Goal: Transaction & Acquisition: Purchase product/service

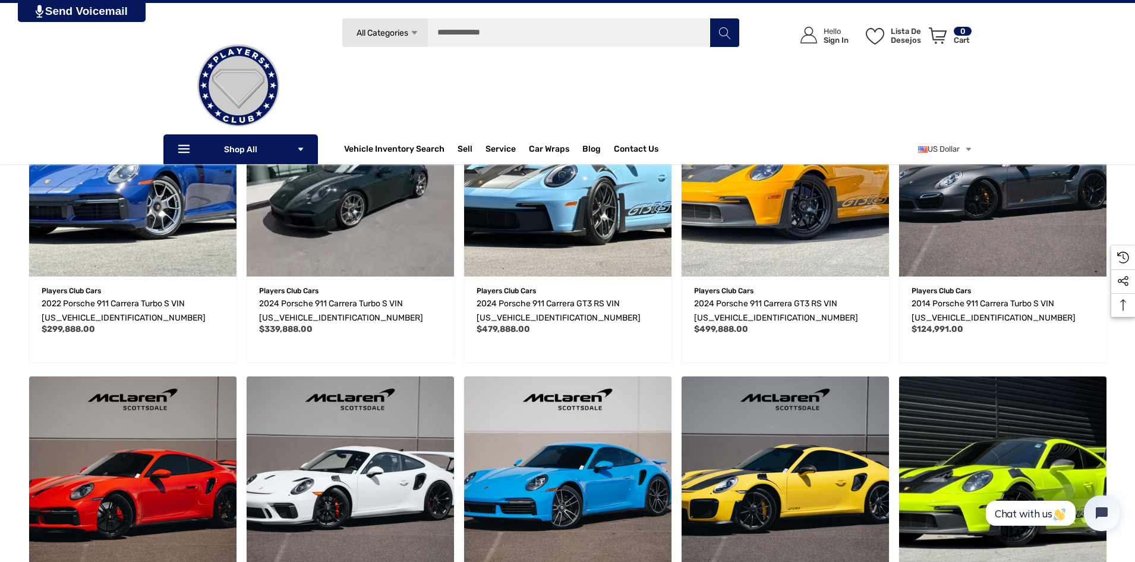
scroll to position [178, 0]
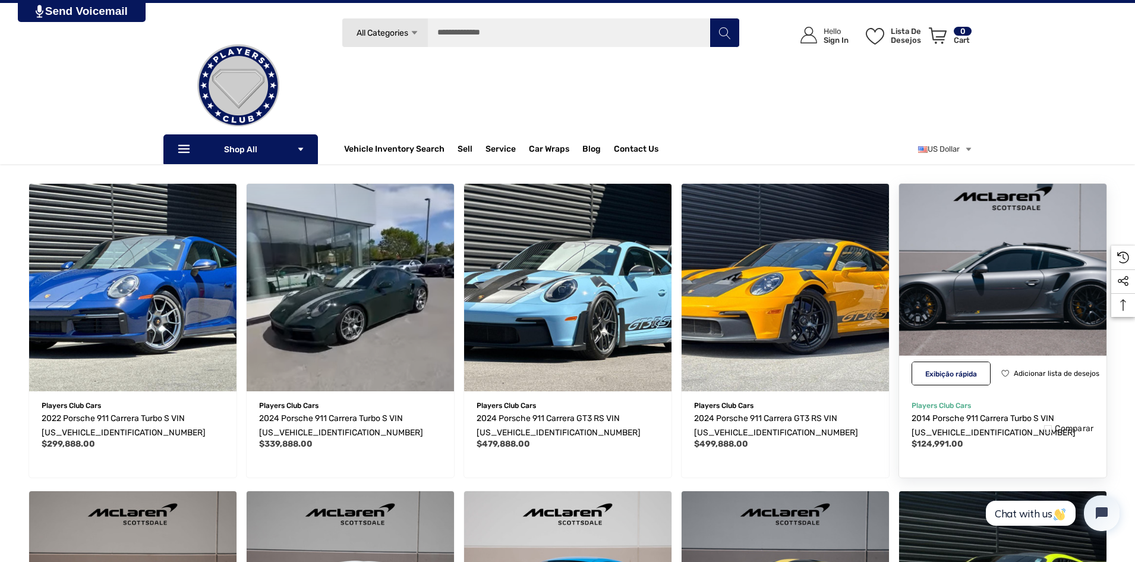
click at [994, 294] on img "2014 Porsche 911 Carrera Turbo S VIN WP0AD2A9XES167625,$124,991.00\a" at bounding box center [1003, 287] width 228 height 228
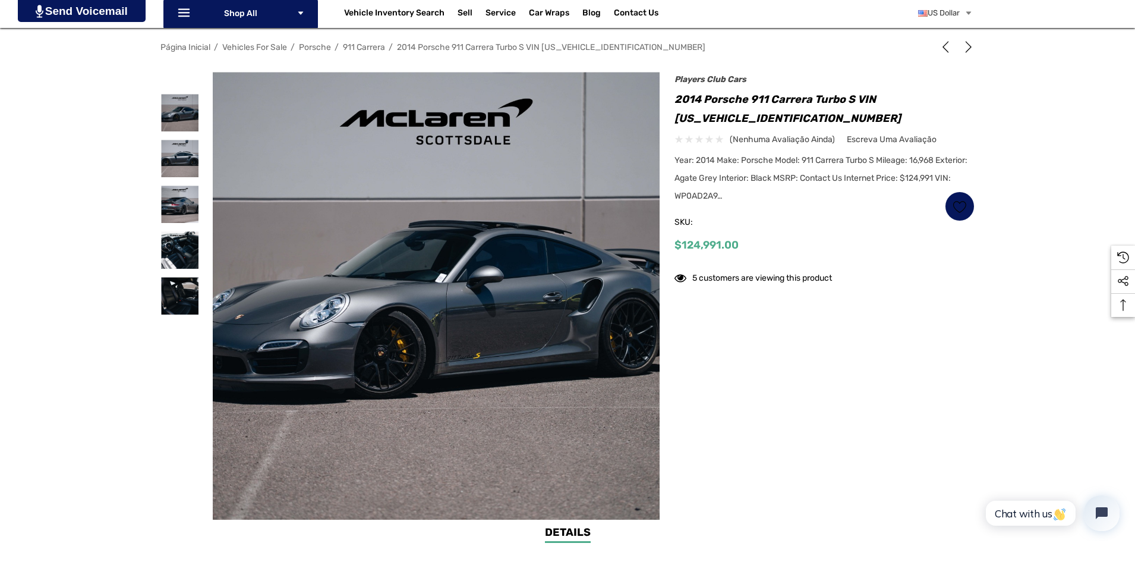
scroll to position [178, 0]
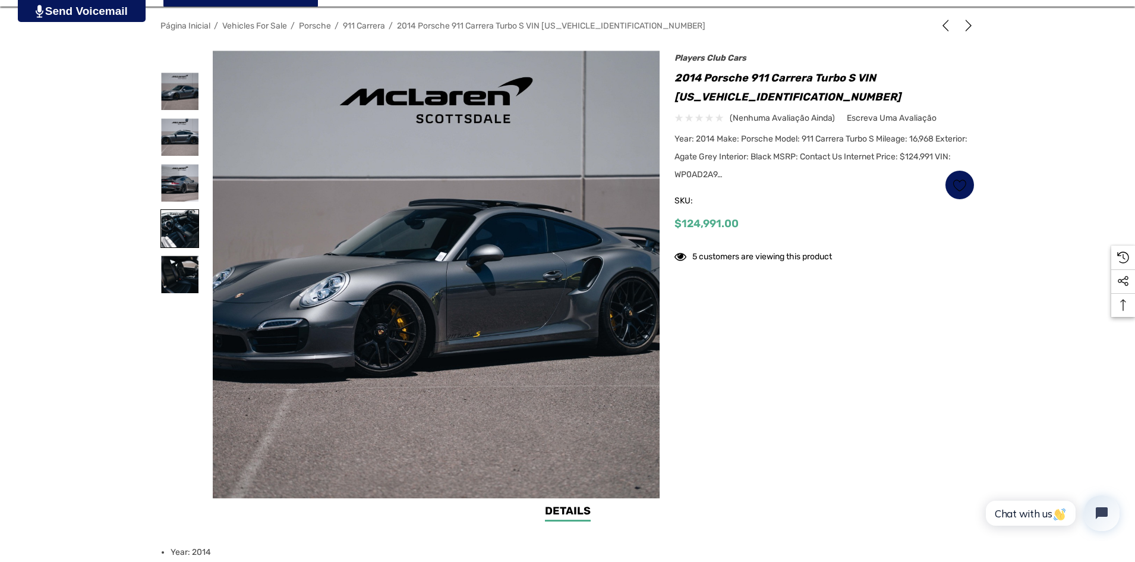
click at [179, 234] on img at bounding box center [179, 228] width 37 height 37
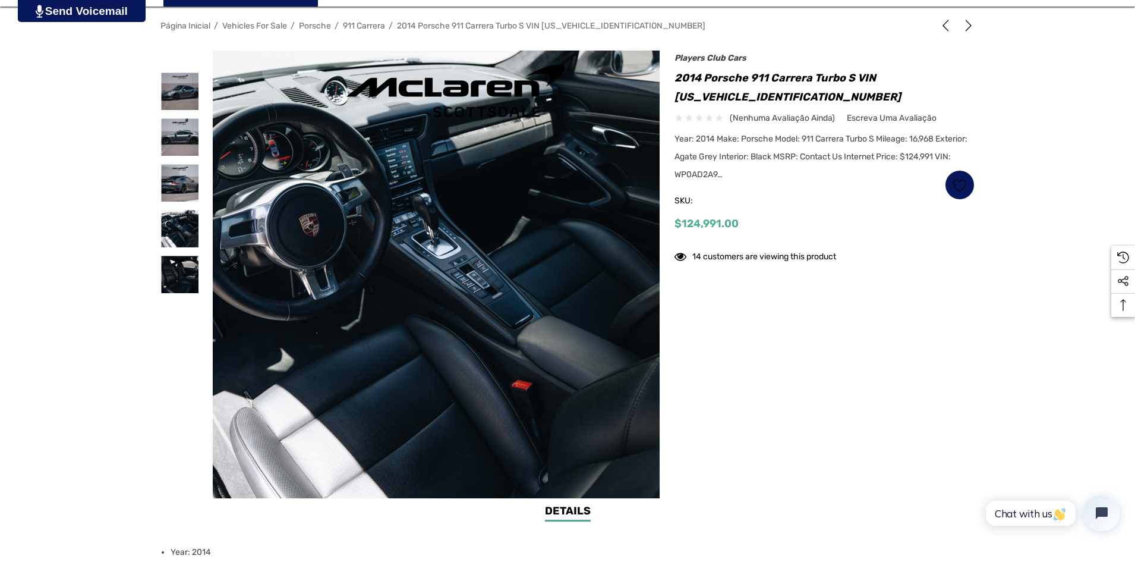
click at [408, 166] on img at bounding box center [455, 288] width 761 height 507
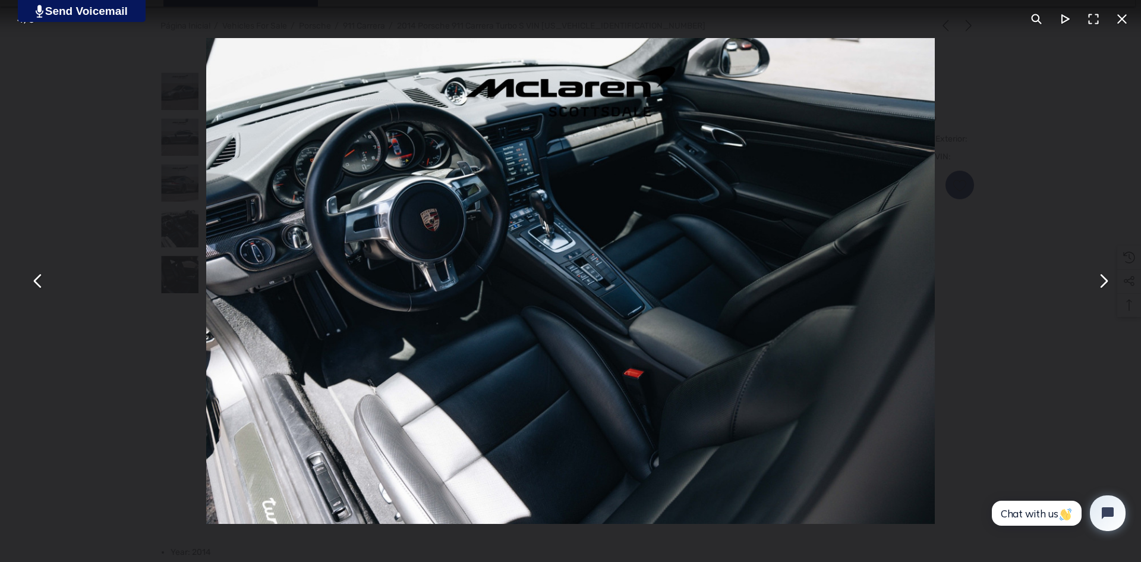
click at [535, 205] on img "You can close this modal content with the ESC key" at bounding box center [570, 281] width 729 height 486
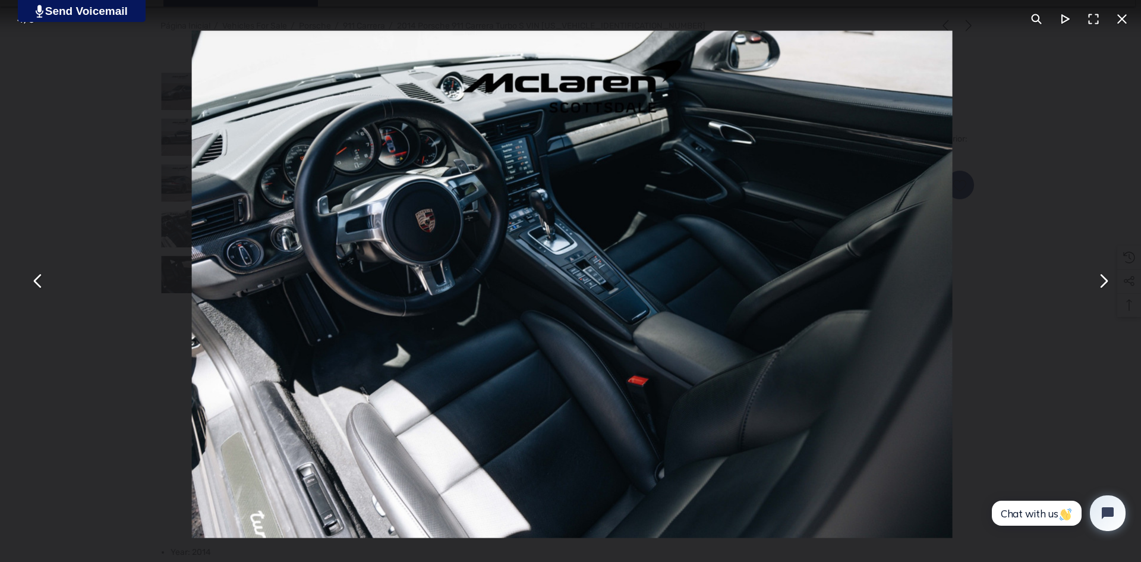
click at [523, 198] on img "You can close this modal content with the ESC key" at bounding box center [572, 284] width 761 height 507
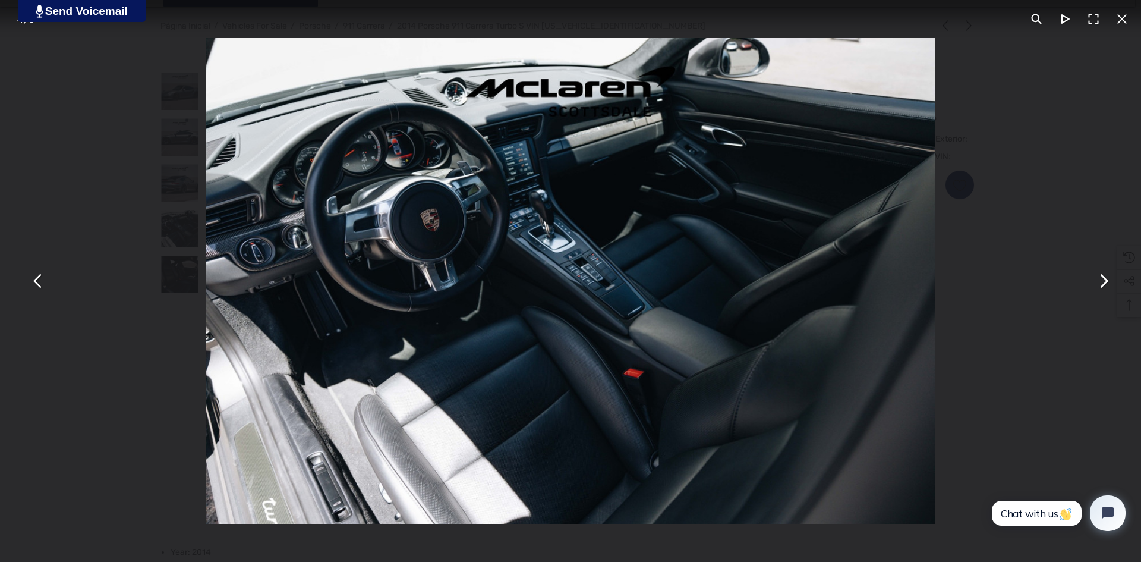
click at [152, 240] on div "You can close this modal content with the ESC key" at bounding box center [570, 281] width 1141 height 562
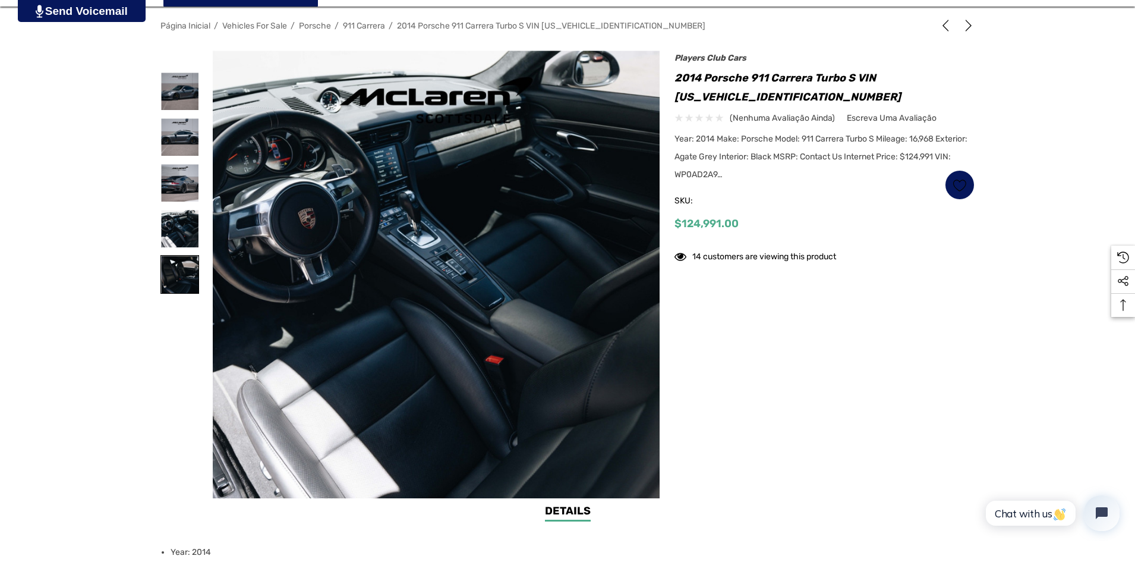
click at [178, 267] on img at bounding box center [179, 274] width 37 height 37
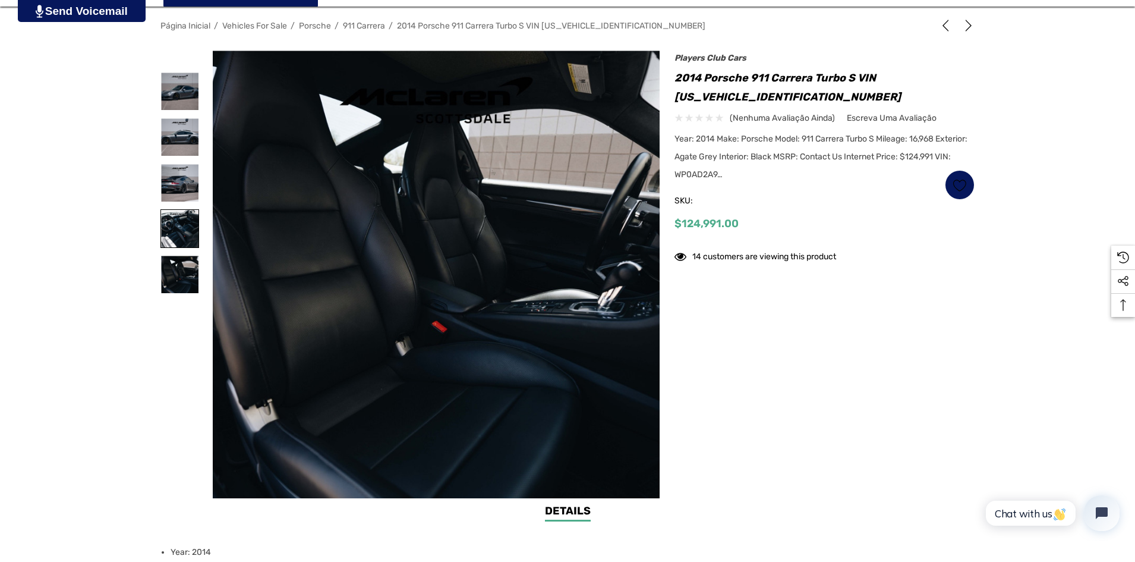
click at [180, 232] on img at bounding box center [179, 228] width 37 height 37
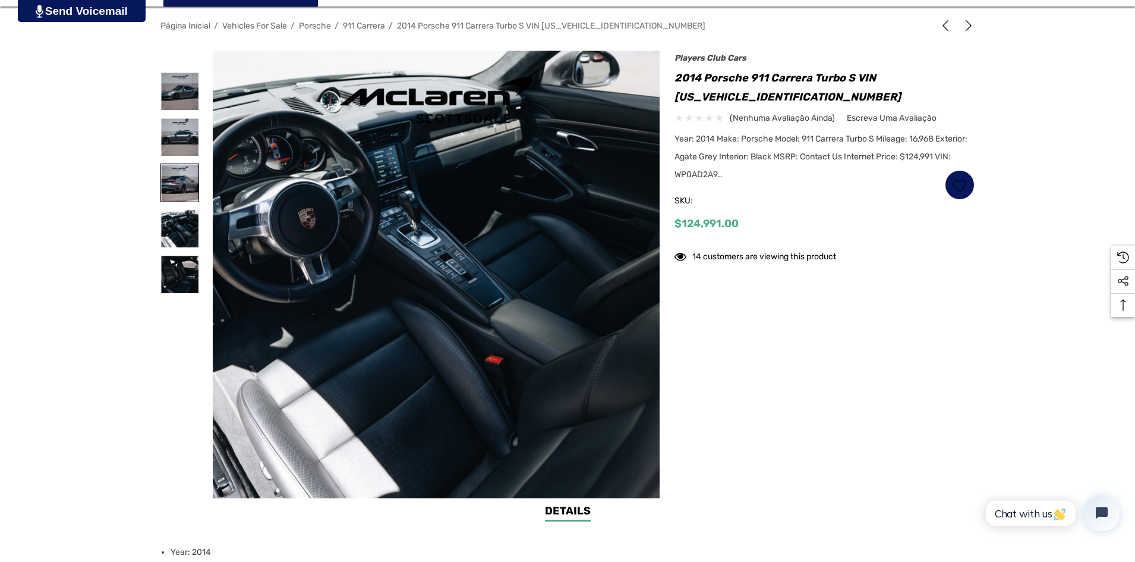
click at [174, 172] on img at bounding box center [179, 182] width 37 height 37
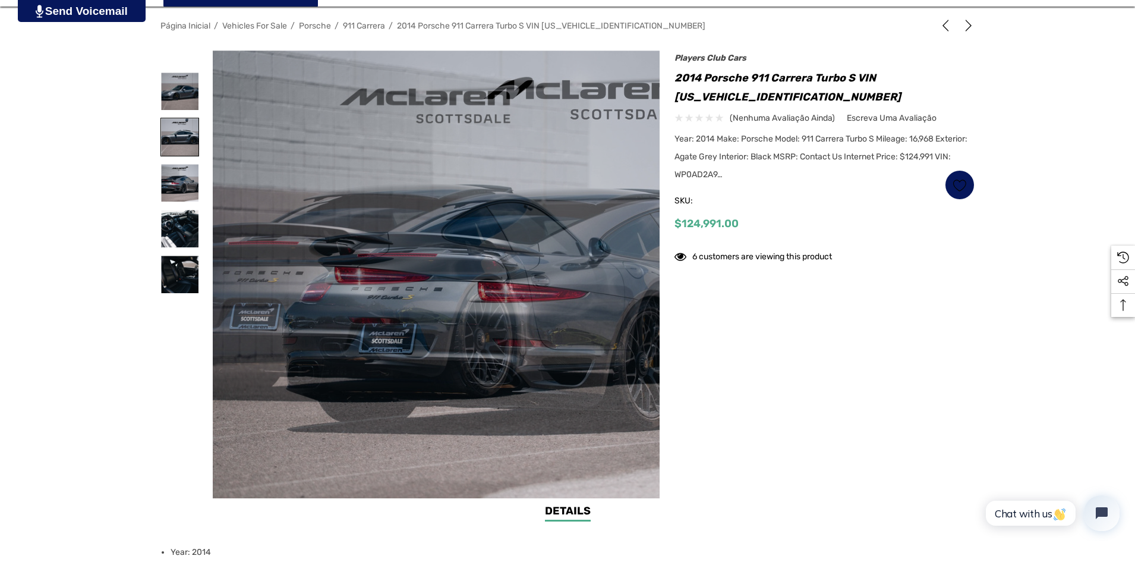
click at [188, 143] on img at bounding box center [179, 136] width 37 height 37
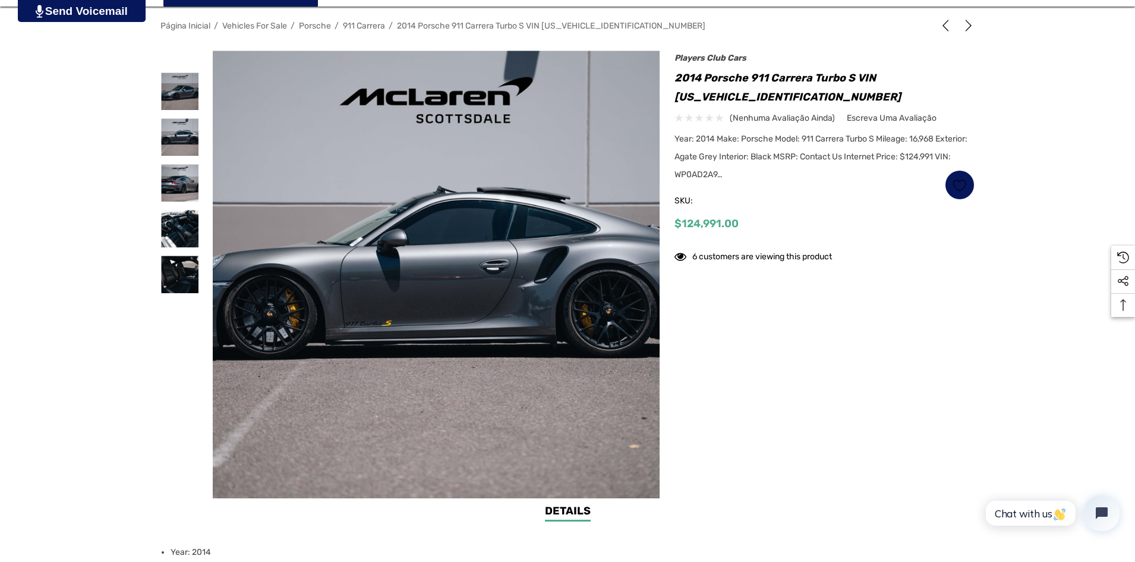
drag, startPoint x: 170, startPoint y: 77, endPoint x: 146, endPoint y: 97, distance: 31.7
click at [150, 94] on div "Página inicial Vehicles For Sale Porsche 911 Carrera 2014 Porsche 911 Carrera T…" at bounding box center [567, 258] width 1135 height 487
click at [694, 218] on span "$124,991.00" at bounding box center [707, 223] width 64 height 13
drag, startPoint x: 693, startPoint y: 318, endPoint x: 701, endPoint y: 314, distance: 8.8
click at [697, 317] on div at bounding box center [567, 275] width 814 height 448
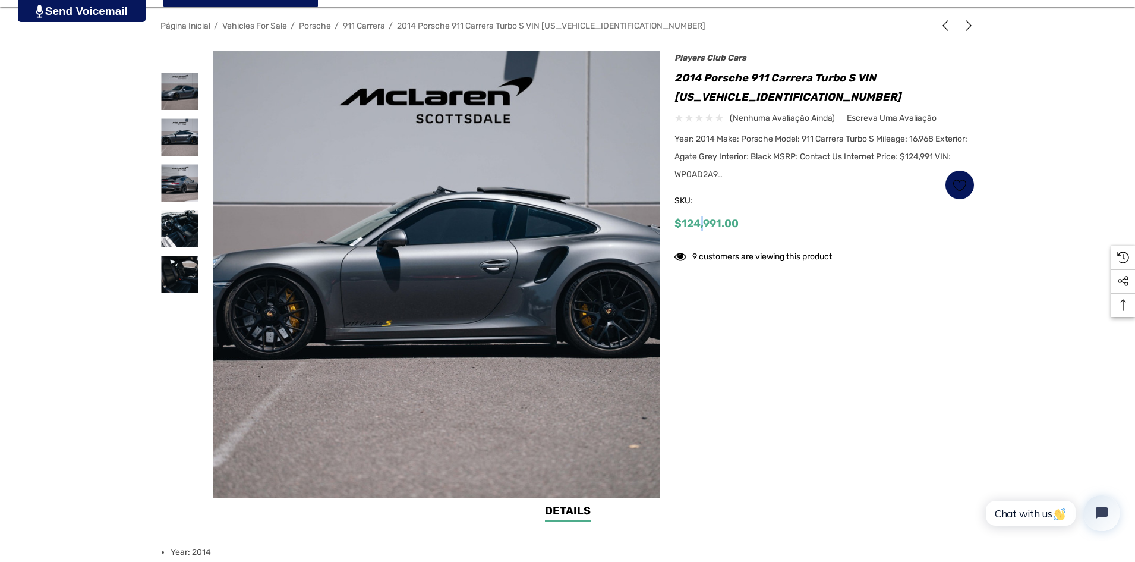
drag, startPoint x: 701, startPoint y: 232, endPoint x: 710, endPoint y: 238, distance: 10.2
click at [708, 237] on div "Players Club Cars 2014 Porsche 911 Carrera Turbo S VIN [US_VEHICLE_IDENTIFICATI…" at bounding box center [825, 147] width 300 height 182
click at [737, 237] on div "Players Club Cars 2014 Porsche 911 Carrera Turbo S VIN [US_VEHICLE_IDENTIFICATI…" at bounding box center [825, 147] width 300 height 182
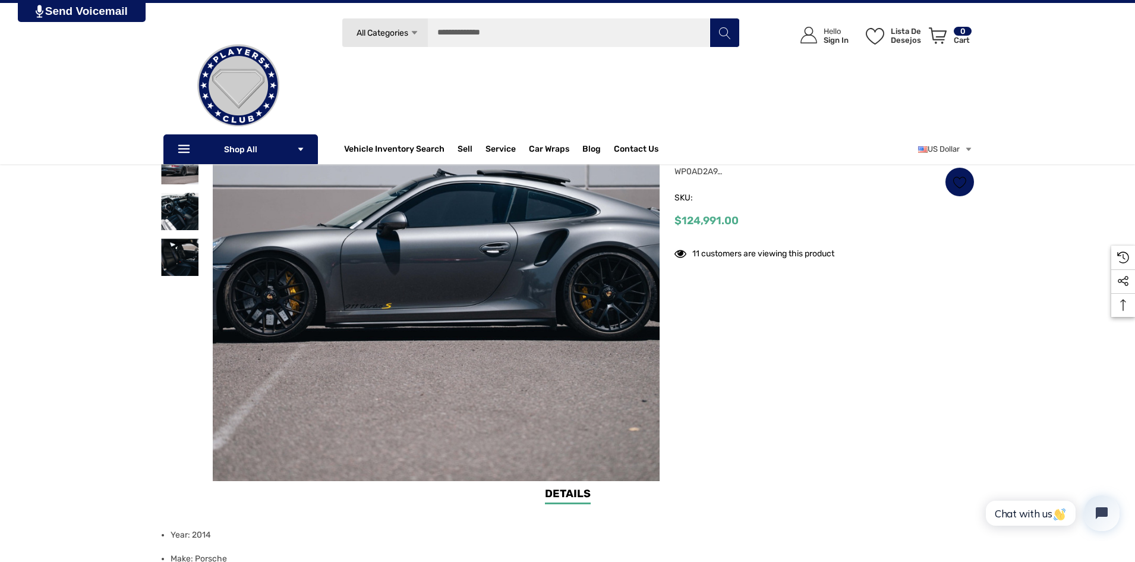
scroll to position [178, 0]
